Goal: Transaction & Acquisition: Download file/media

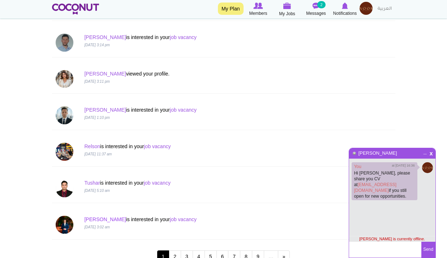
scroll to position [722, 0]
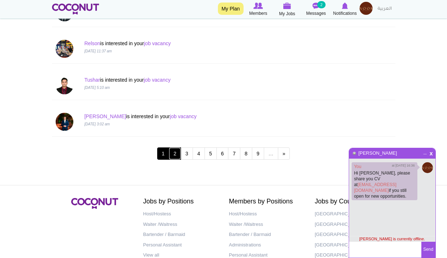
click at [178, 156] on link "2" at bounding box center [175, 153] width 12 height 12
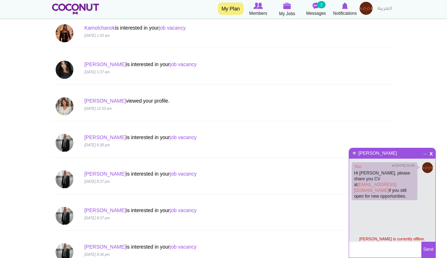
scroll to position [217, 0]
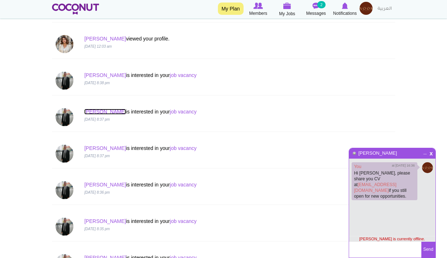
click at [94, 113] on link "[PERSON_NAME]" at bounding box center [105, 112] width 42 height 6
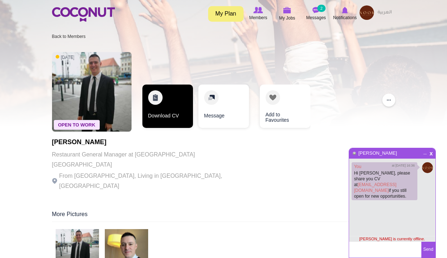
click at [171, 108] on link "Download CV" at bounding box center [167, 106] width 51 height 43
